Goal: Navigation & Orientation: Find specific page/section

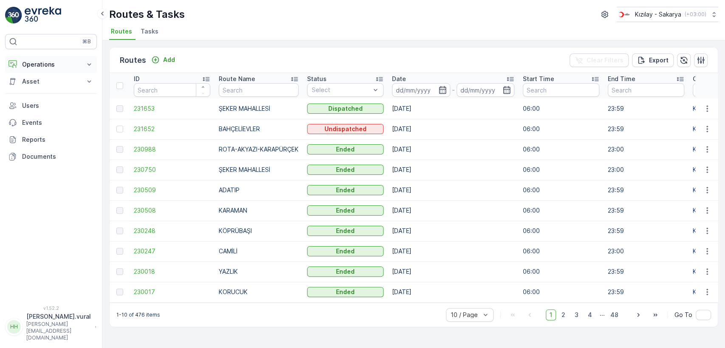
click at [63, 65] on p "Operations" at bounding box center [51, 64] width 58 height 8
click at [53, 113] on link "Cockpit" at bounding box center [57, 115] width 79 height 12
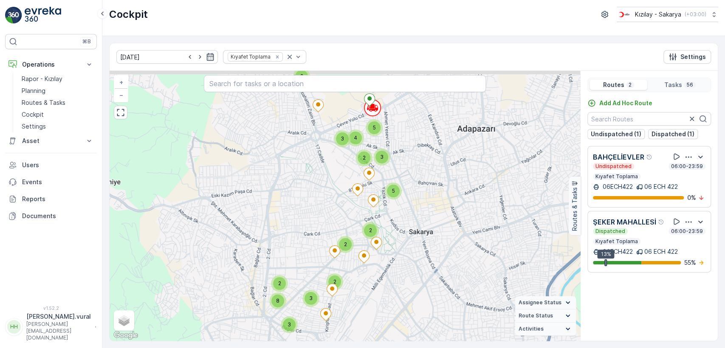
drag, startPoint x: 409, startPoint y: 123, endPoint x: 404, endPoint y: 174, distance: 50.8
click at [404, 174] on div "3 2 5 4 3 2 3 3 8 2 5 2 2 2 + − Satellite Roadmap Terrain Hybrid Leaflet Keyboa…" at bounding box center [345, 206] width 471 height 270
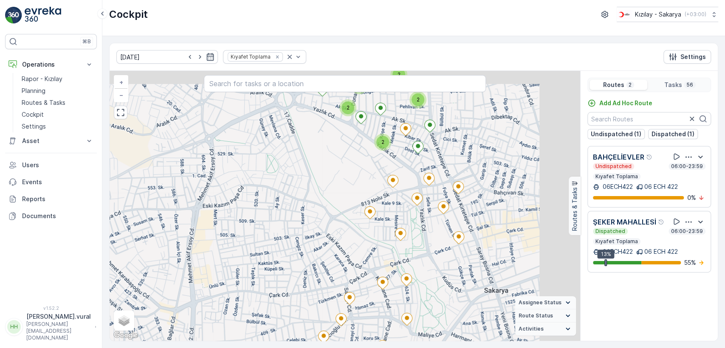
drag, startPoint x: 503, startPoint y: 178, endPoint x: 439, endPoint y: 234, distance: 85.8
click at [439, 234] on div "2 2 2 2 2 2 3 3 + − Satellite Roadmap Terrain Hybrid Leaflet Keyboard shortcuts…" at bounding box center [345, 206] width 471 height 270
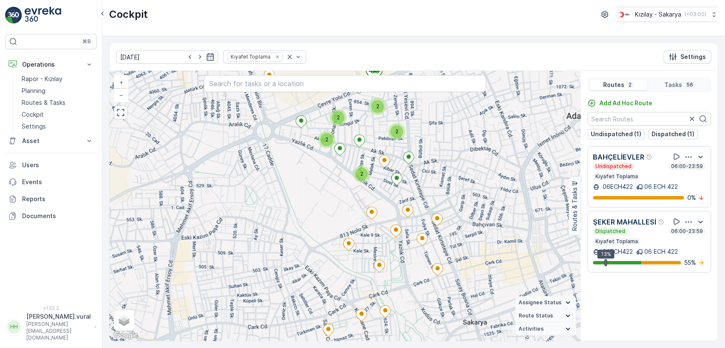
click at [423, 170] on div "2 2 2 2 2 2 3 3 + − Satellite Roadmap Terrain Hybrid Leaflet Keyboard shortcuts…" at bounding box center [345, 206] width 471 height 270
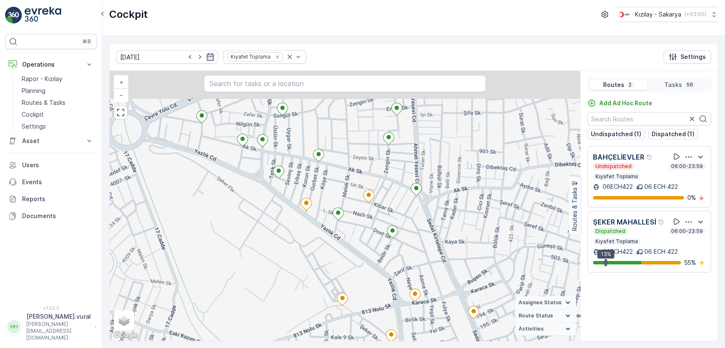
drag, startPoint x: 396, startPoint y: 157, endPoint x: 382, endPoint y: 207, distance: 51.4
click at [385, 206] on div "2 + − Satellite Roadmap Terrain Hybrid Leaflet Keyboard shortcuts Map Data Map …" at bounding box center [345, 206] width 471 height 270
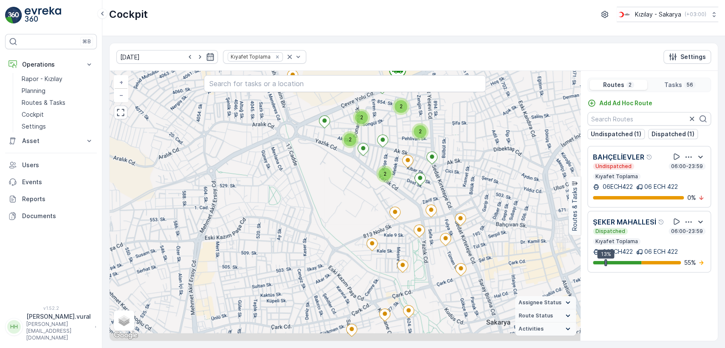
drag, startPoint x: 358, startPoint y: 257, endPoint x: 320, endPoint y: 147, distance: 116.0
click at [320, 148] on div "2 2 2 2 2 2 3 3 + − Satellite Roadmap Terrain Hybrid Leaflet Keyboard shortcuts…" at bounding box center [345, 206] width 471 height 270
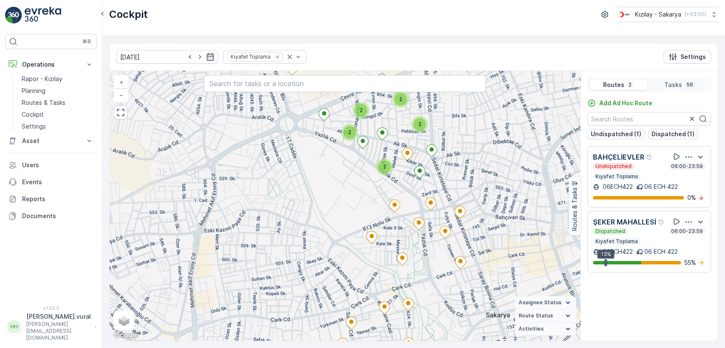
drag, startPoint x: 357, startPoint y: 214, endPoint x: 341, endPoint y: 140, distance: 75.3
click at [342, 142] on div "2 2 2 2 2 2 3 3 + − Satellite Roadmap Terrain Hybrid Leaflet Keyboard shortcuts…" at bounding box center [345, 206] width 471 height 270
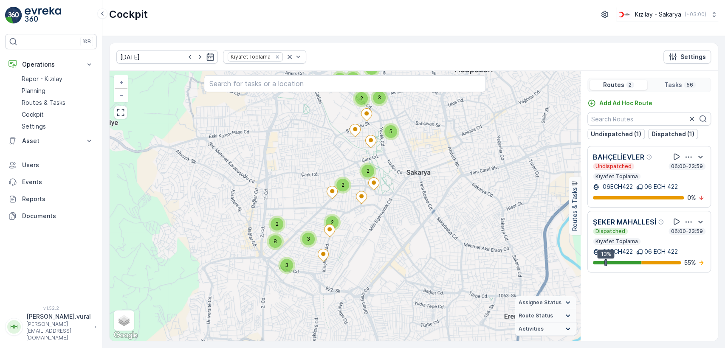
drag, startPoint x: 363, startPoint y: 288, endPoint x: 369, endPoint y: 207, distance: 81.4
click at [371, 226] on div "3 2 5 4 3 2 3 3 8 2 5 2 2 2 + − Satellite Roadmap Terrain Hybrid Leaflet Keyboa…" at bounding box center [345, 206] width 471 height 270
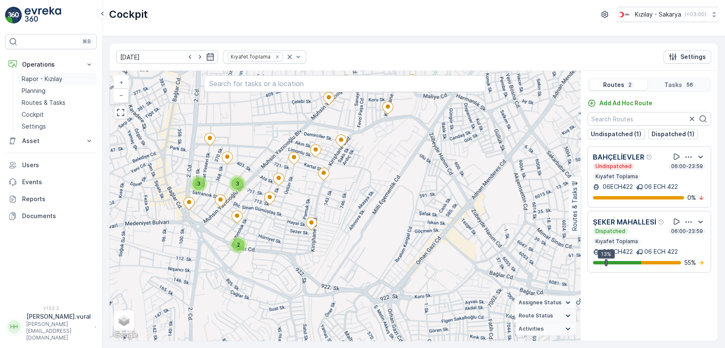
click at [31, 81] on p "Rapor - Kızılay" at bounding box center [42, 79] width 41 height 8
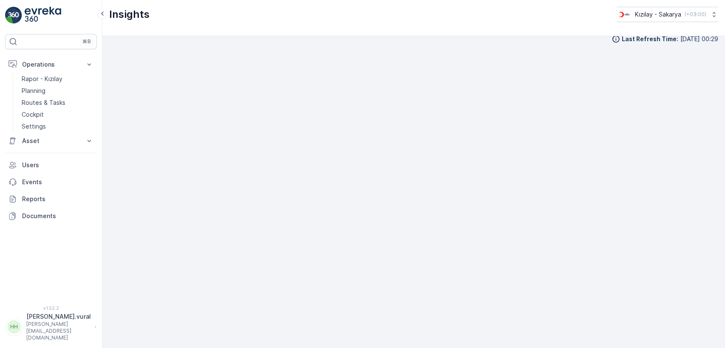
scroll to position [9, 0]
